Goal: Find specific page/section: Find specific page/section

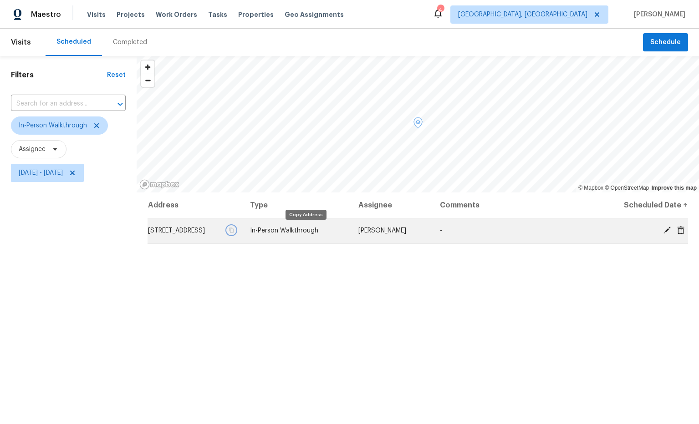
click at [234, 232] on icon "button" at bounding box center [231, 230] width 5 height 5
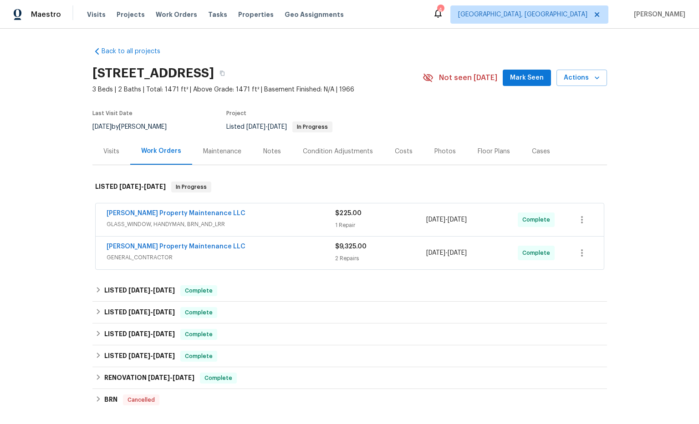
click at [115, 155] on div "Visits" at bounding box center [111, 151] width 16 height 9
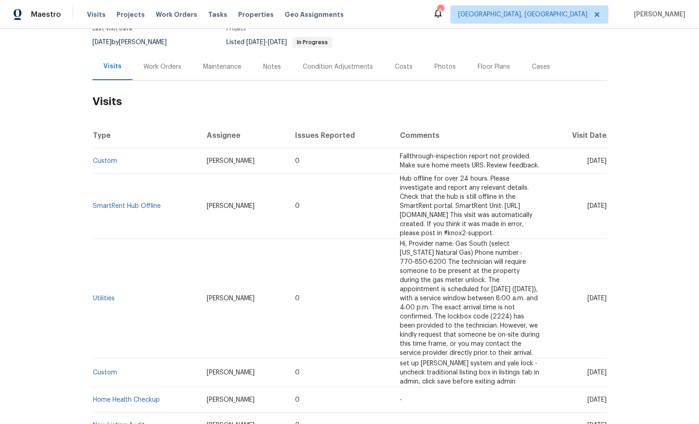
scroll to position [82, 0]
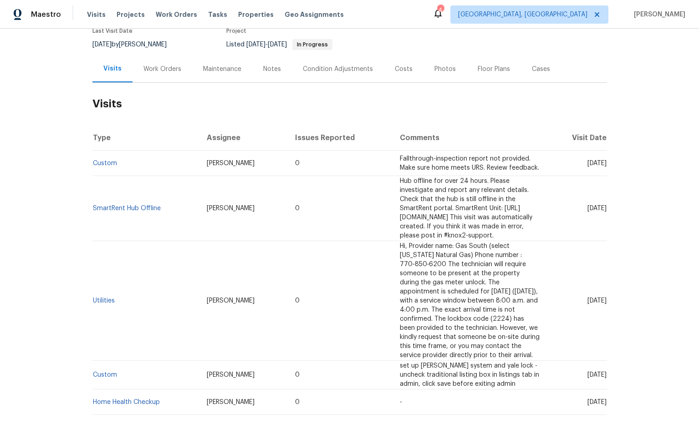
click at [171, 70] on div "Work Orders" at bounding box center [162, 69] width 38 height 9
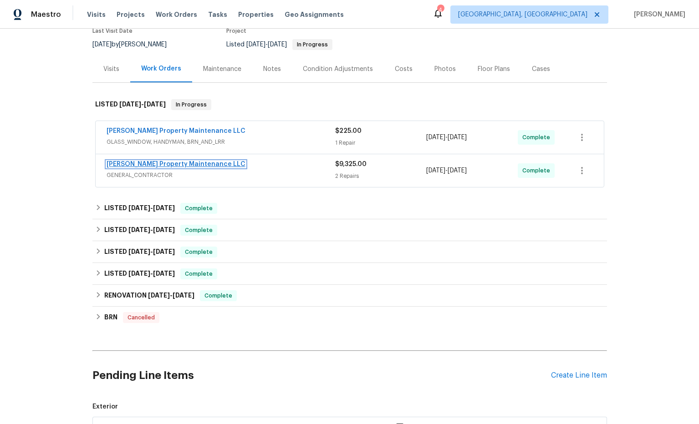
click at [180, 162] on link "[PERSON_NAME] Property Maintenance LLC" at bounding box center [176, 164] width 139 height 6
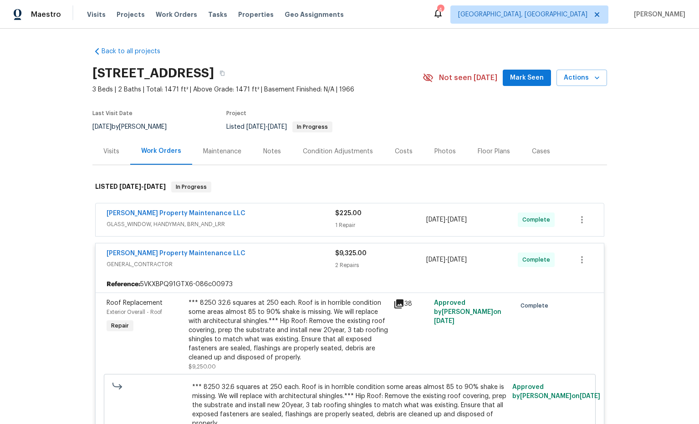
click at [405, 152] on div "Costs" at bounding box center [404, 151] width 18 height 9
